Goal: Information Seeking & Learning: Compare options

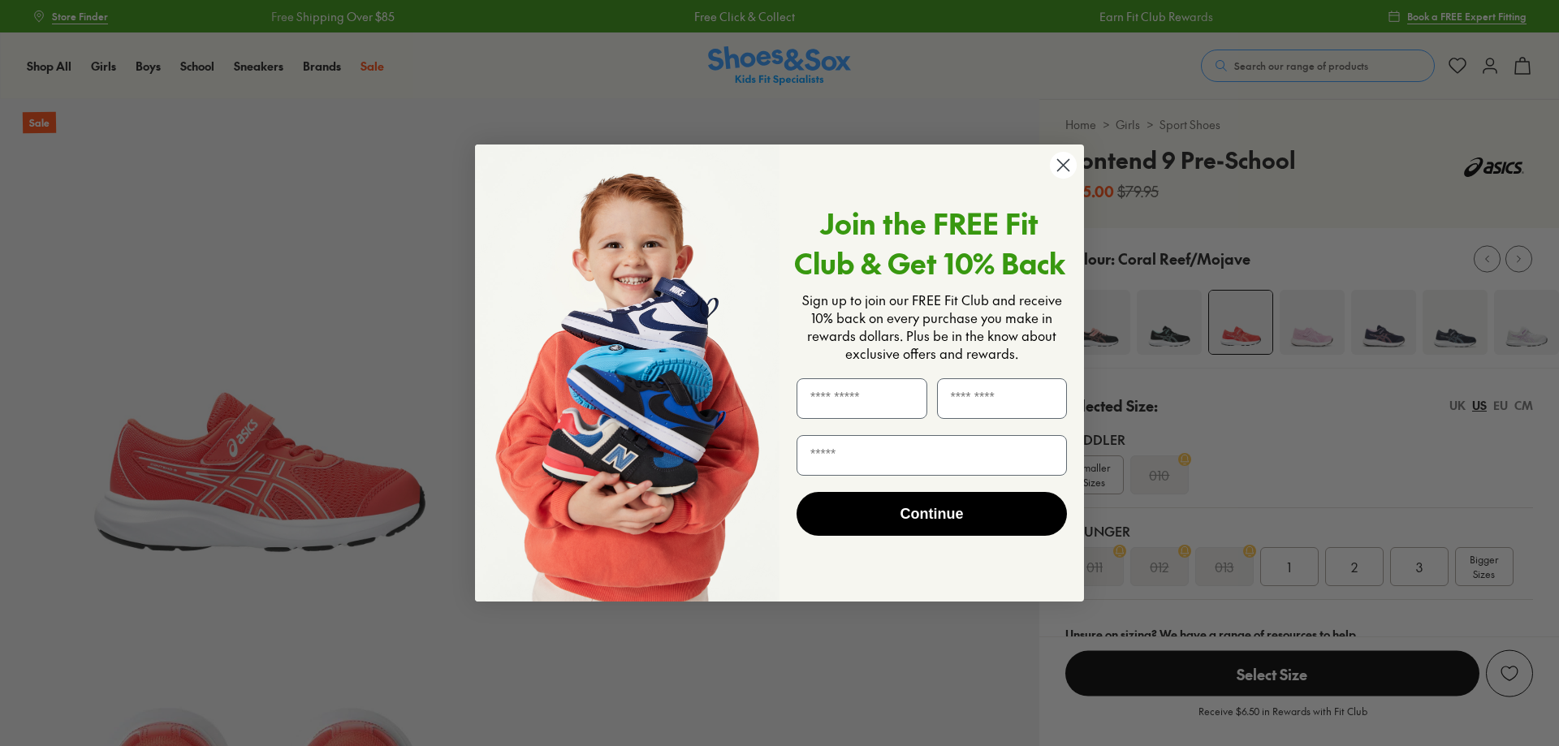
select select "*"
click at [1072, 168] on circle "Close dialog" at bounding box center [1063, 165] width 27 height 27
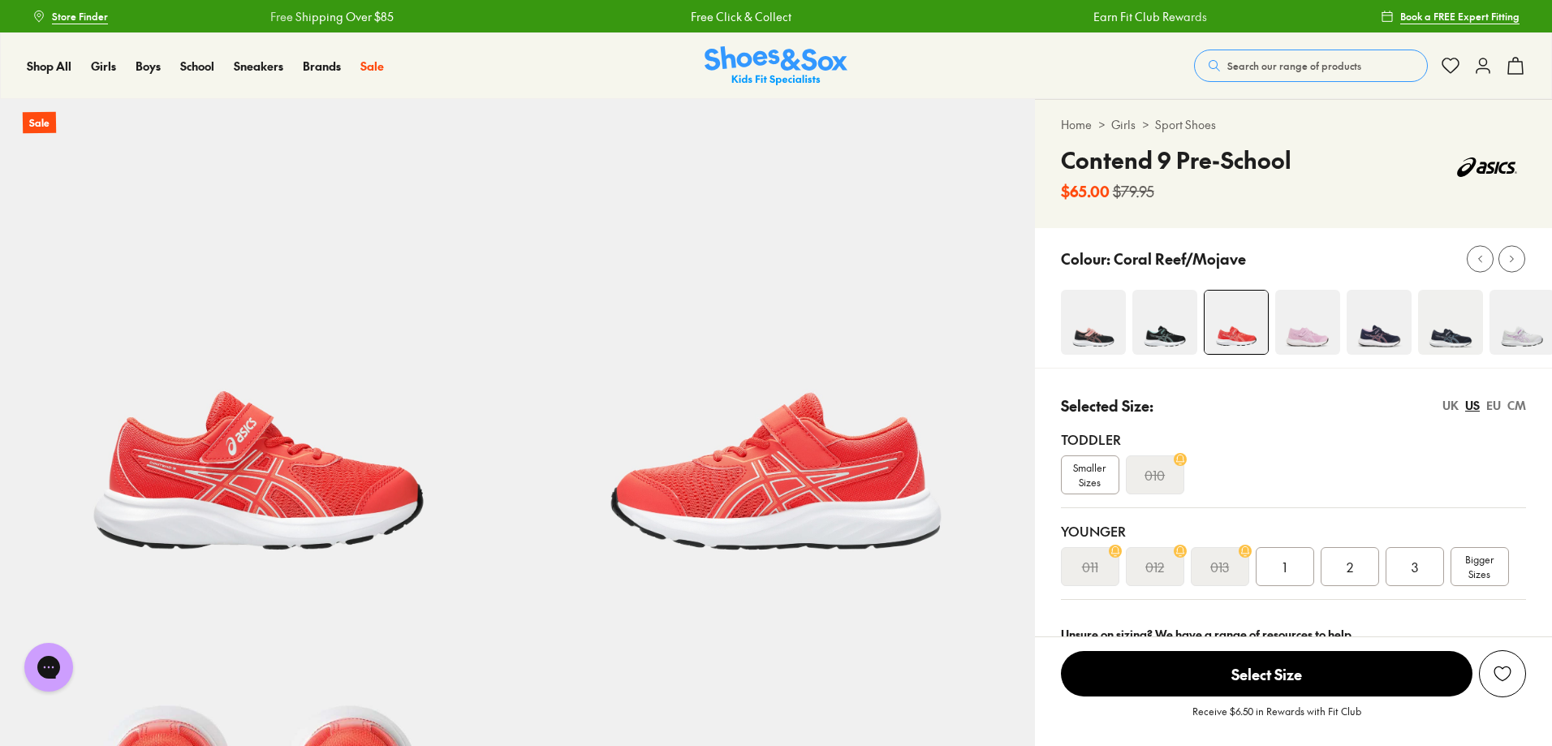
click at [1320, 339] on img at bounding box center [1307, 322] width 65 height 65
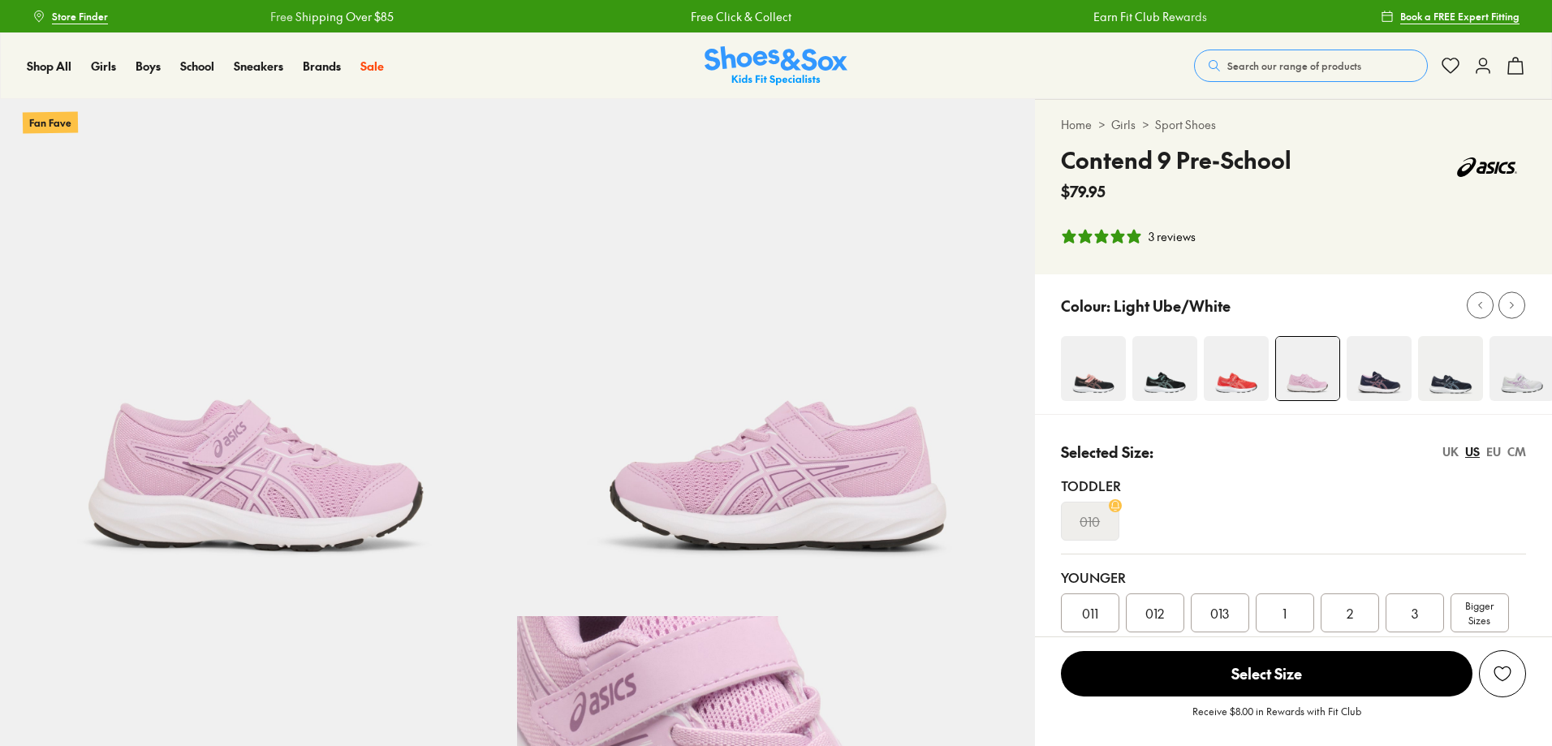
select select "*"
click at [1224, 364] on img at bounding box center [1236, 368] width 65 height 65
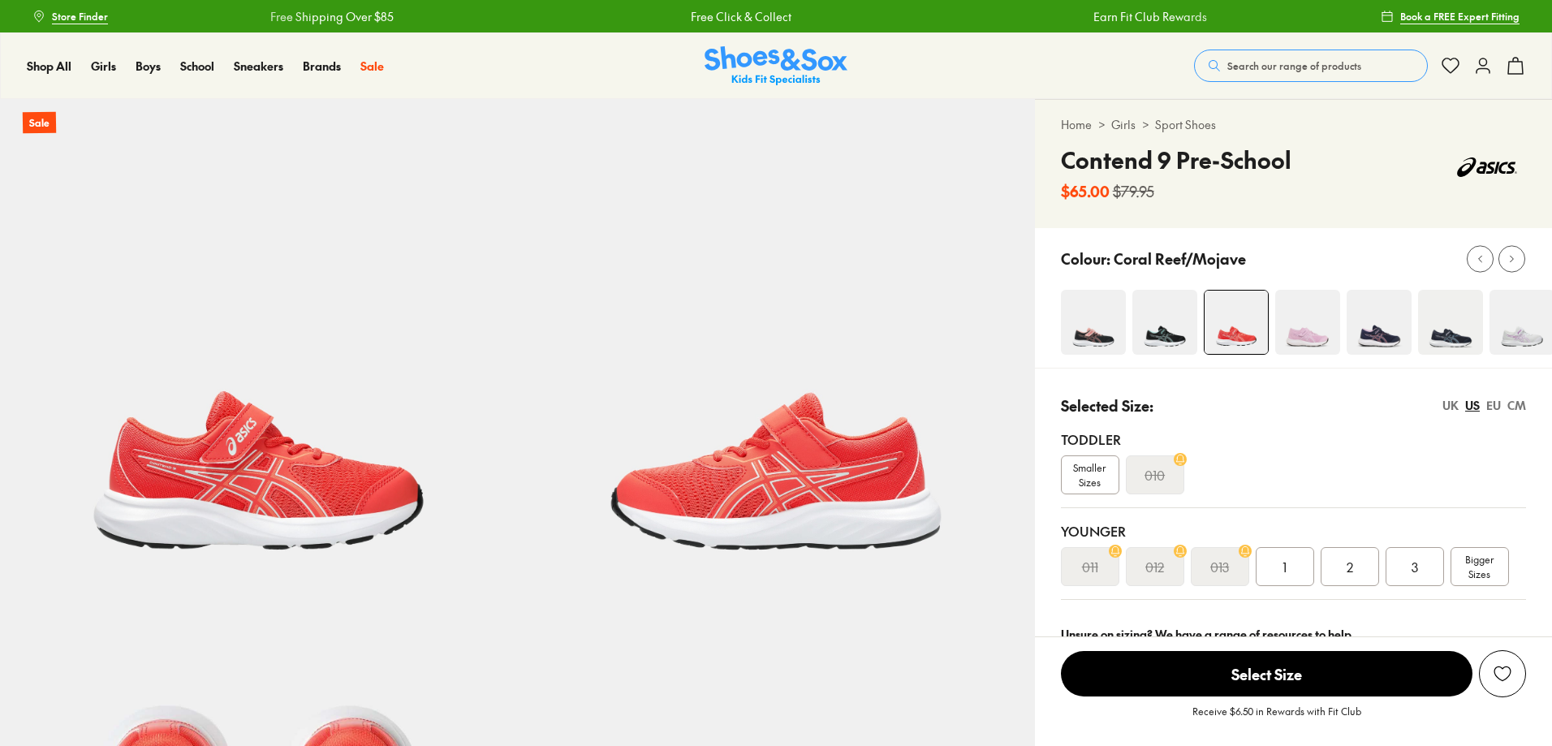
select select "*"
click at [1474, 343] on img at bounding box center [1450, 322] width 65 height 65
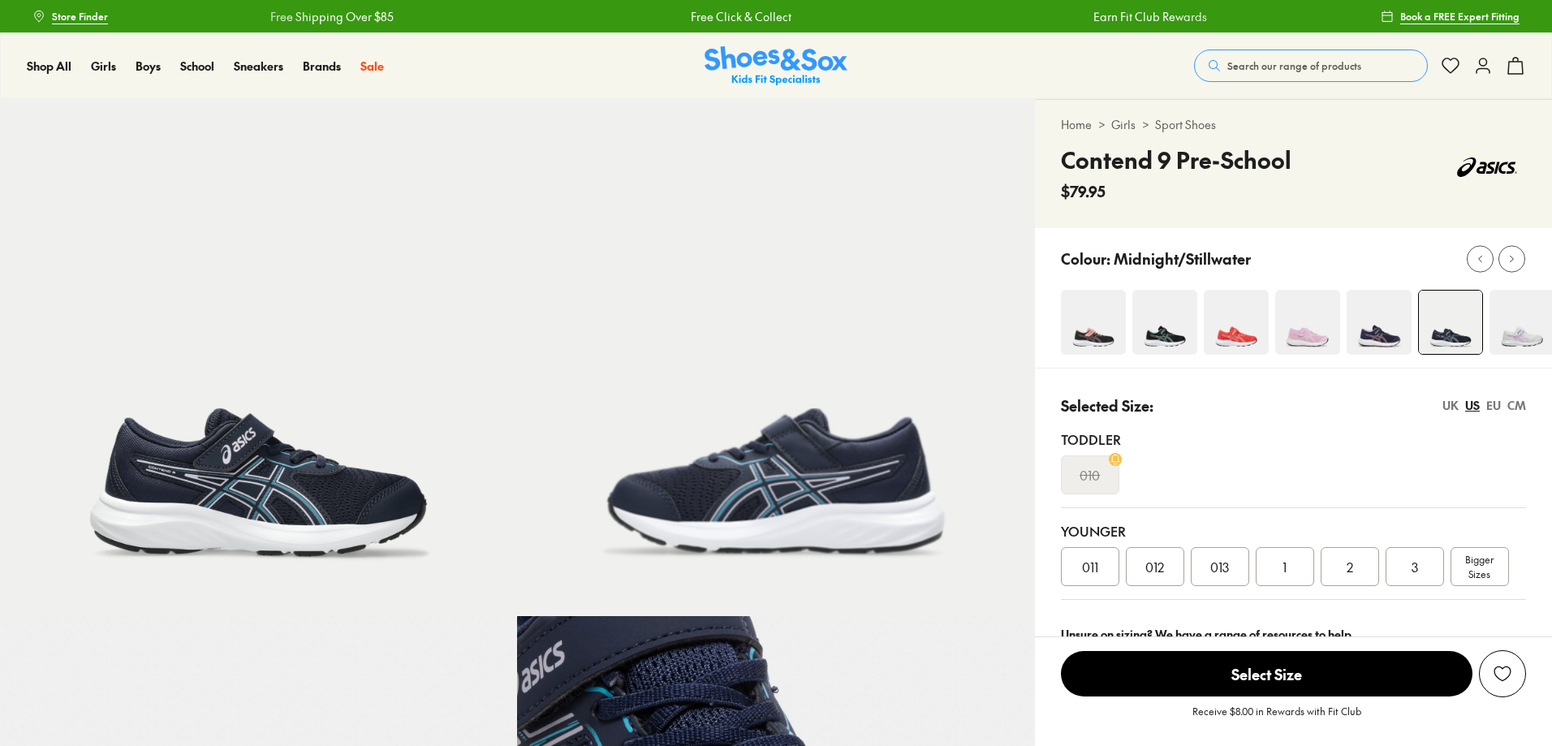
select select "*"
click at [1167, 339] on img at bounding box center [1165, 322] width 65 height 65
